Goal: Find specific page/section: Locate a particular part of the current website

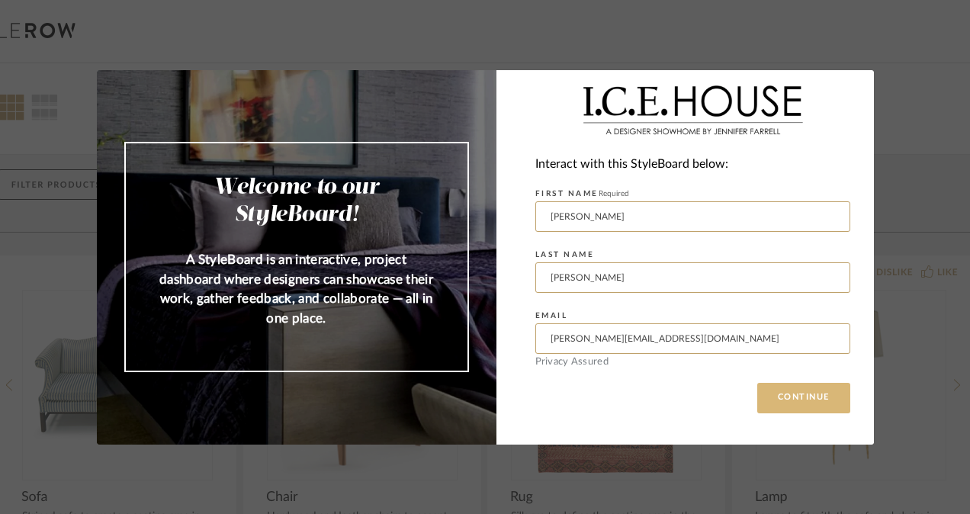
click at [784, 387] on button "CONTINUE" at bounding box center [803, 398] width 93 height 31
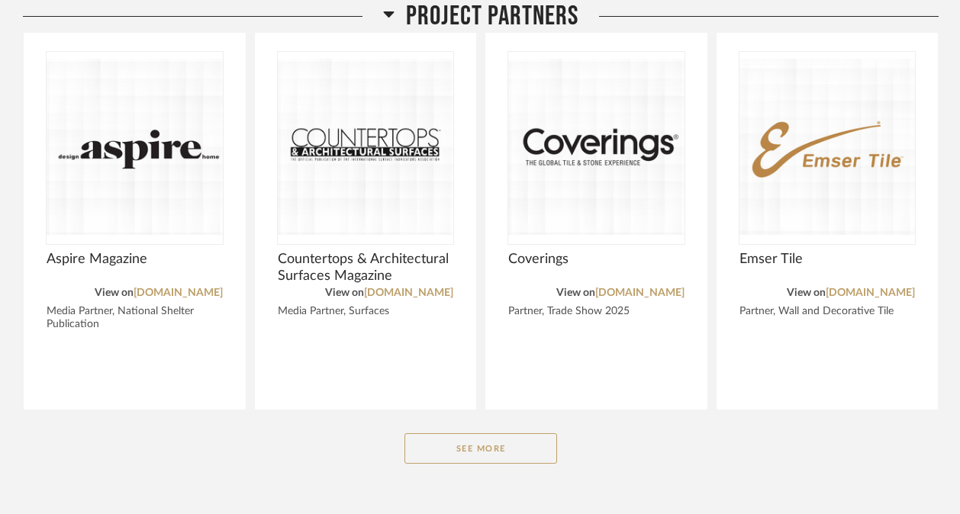
scroll to position [1825, 0]
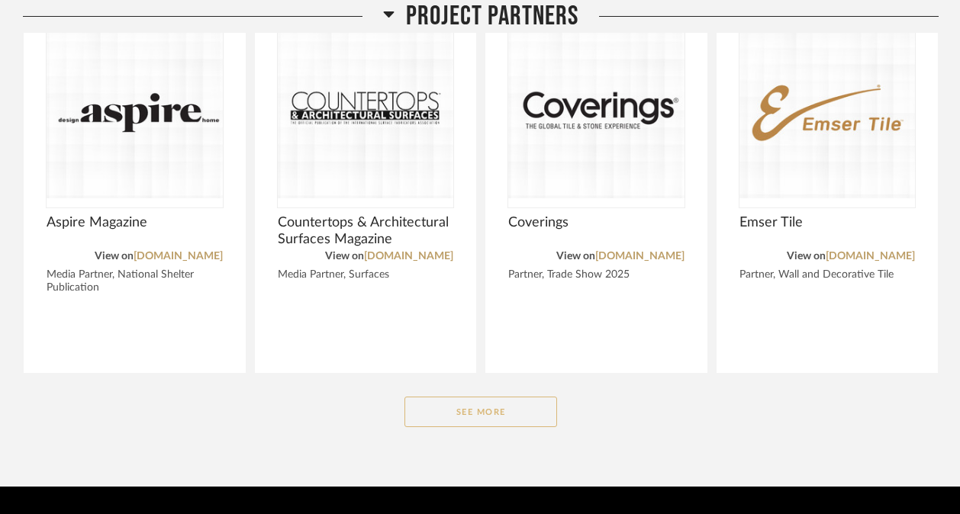
click at [471, 419] on button "See More" at bounding box center [480, 412] width 153 height 31
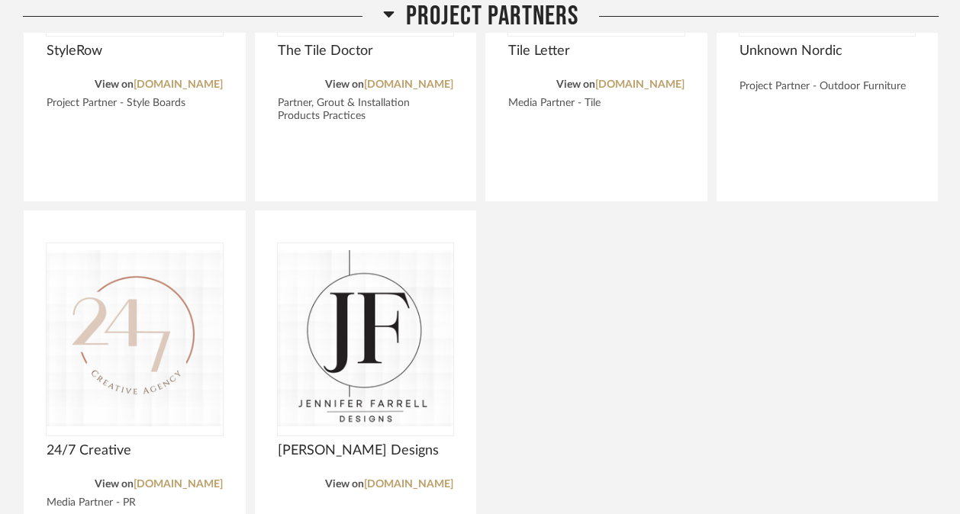
scroll to position [3195, 0]
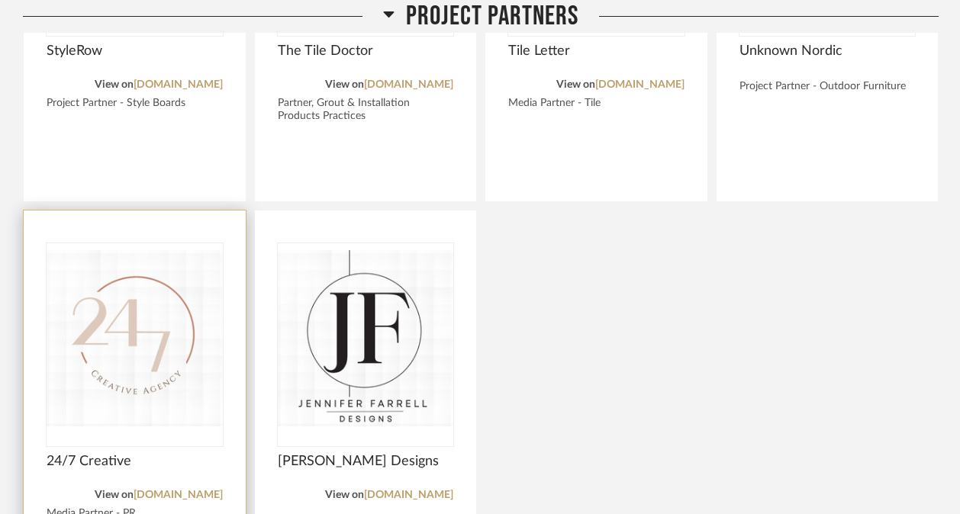
click at [123, 304] on img "0" at bounding box center [135, 338] width 176 height 191
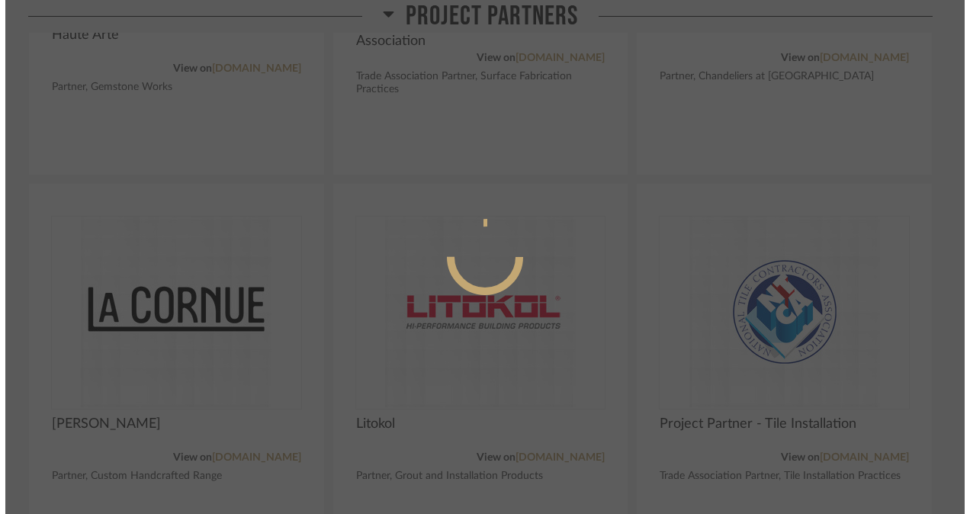
scroll to position [0, 0]
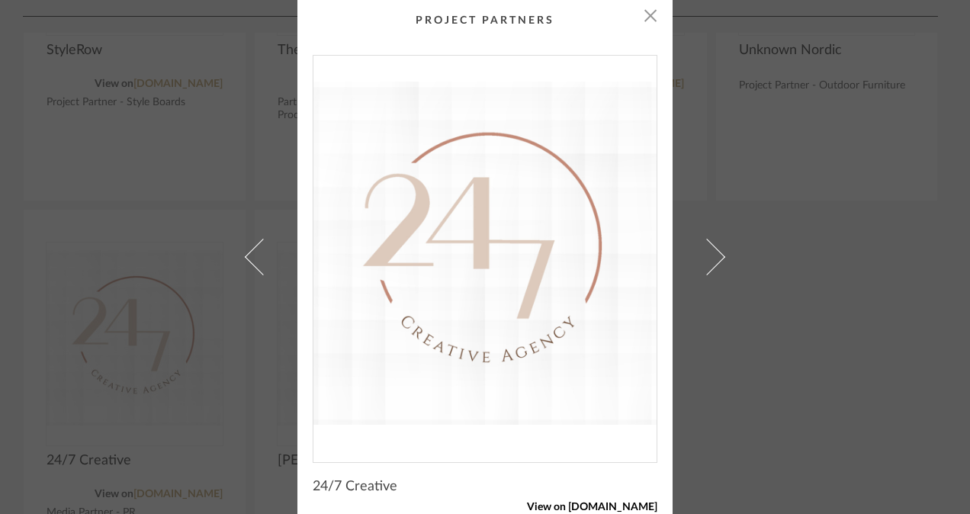
click at [580, 510] on link "View on 247creativeagency.com" at bounding box center [485, 507] width 345 height 13
